Goal: Share content

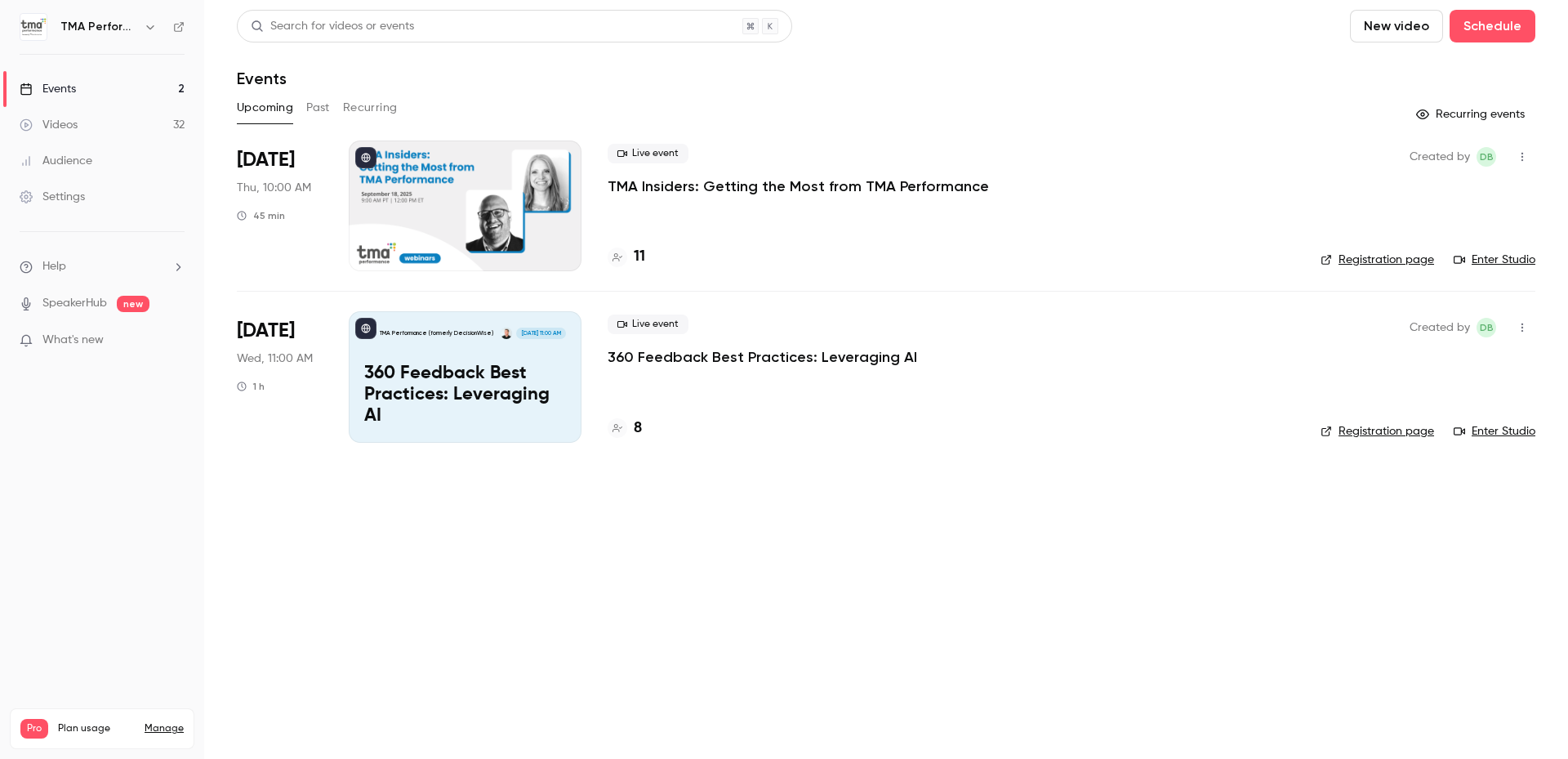
click at [714, 353] on p "360 Feedback Best Practices: Leveraging AI" at bounding box center [762, 357] width 309 height 20
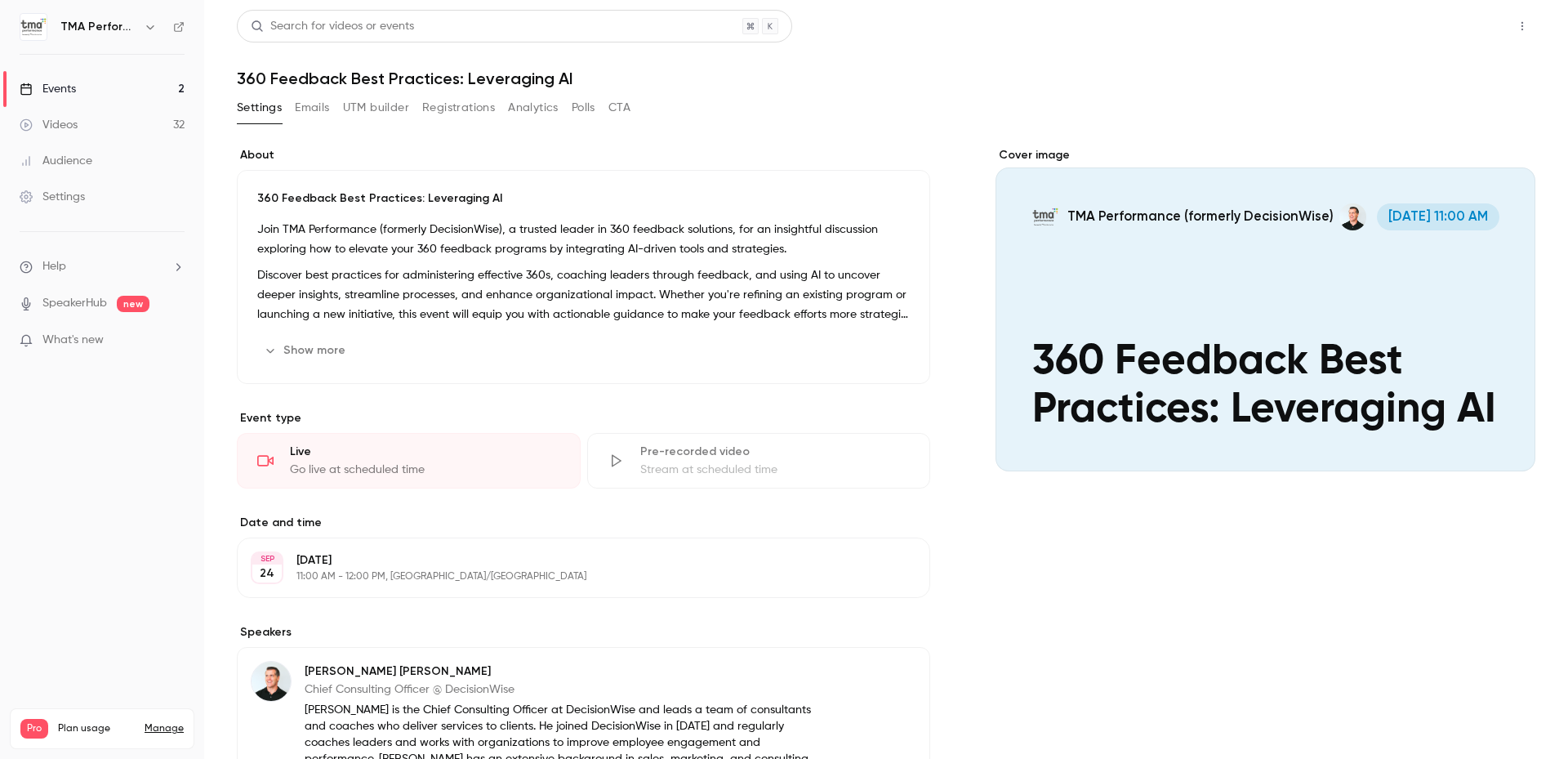
click at [1463, 27] on button "Share" at bounding box center [1464, 26] width 65 height 32
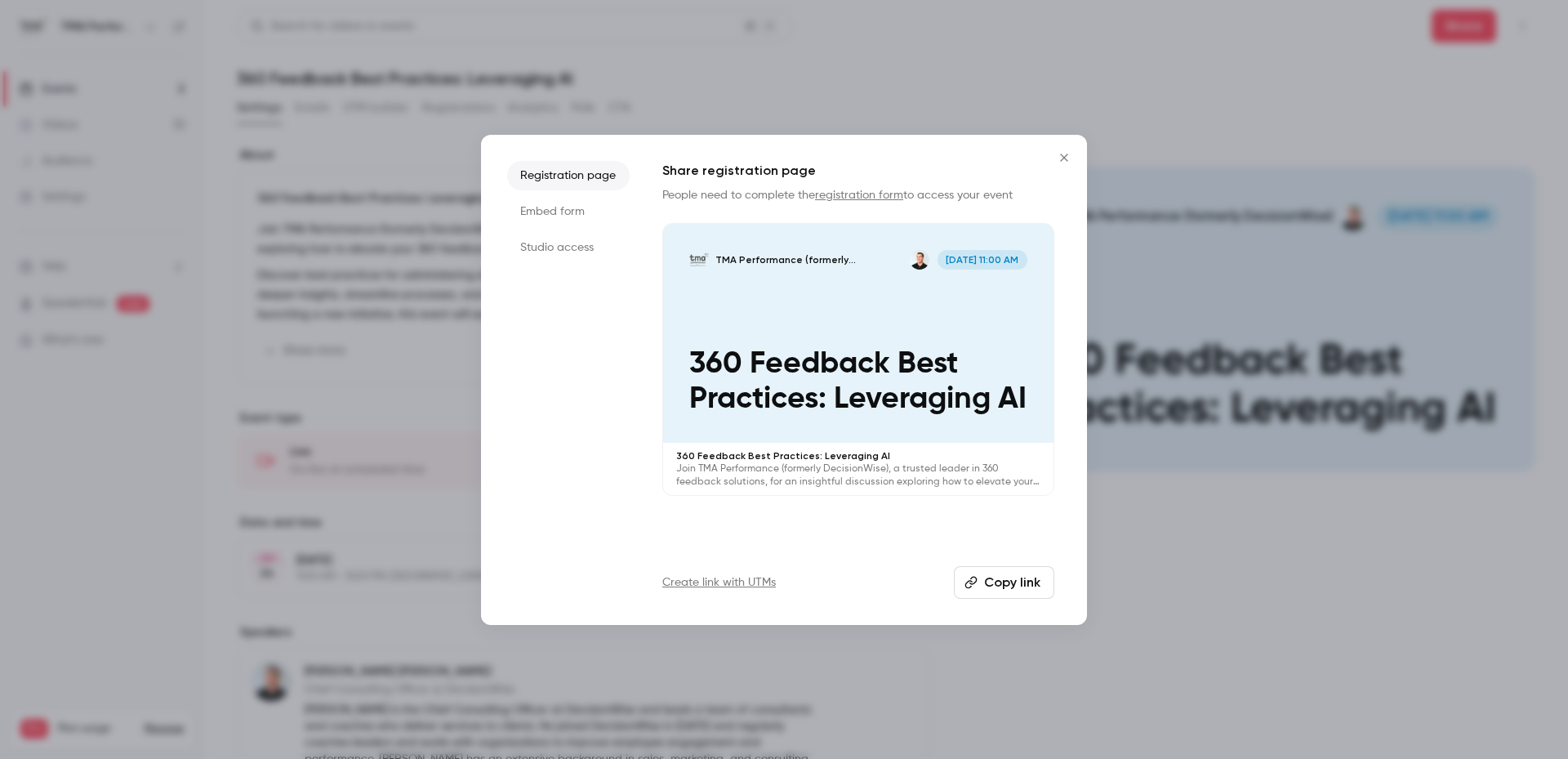
click at [974, 579] on icon "button" at bounding box center [971, 582] width 13 height 13
click at [1060, 157] on icon "Close" at bounding box center [1064, 158] width 20 height 13
